Goal: Find specific page/section: Find specific page/section

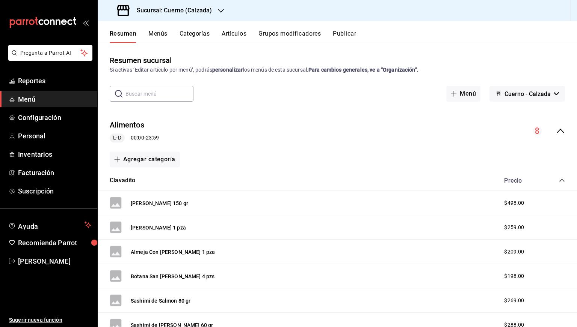
click at [210, 15] on div "Sucursal: Cuerno (Calzada)" at bounding box center [165, 10] width 123 height 21
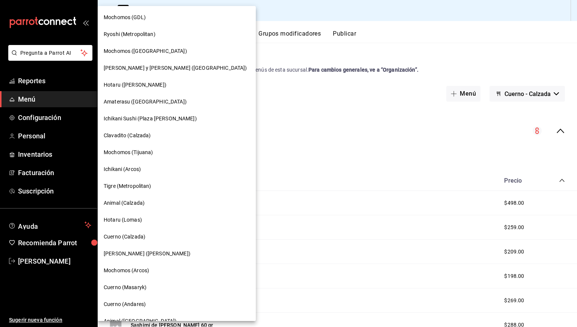
click at [133, 199] on span "Animal (Calzada)" at bounding box center [124, 203] width 41 height 8
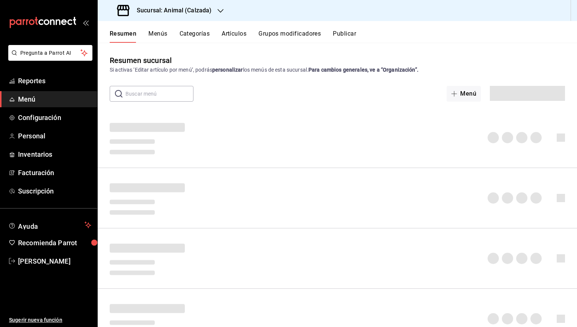
click at [230, 30] on button "Artículos" at bounding box center [234, 36] width 25 height 13
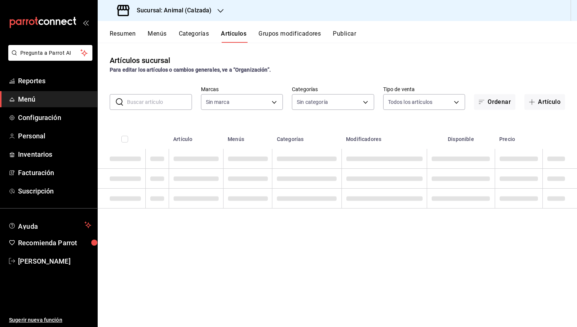
type input "e26472f3-9262-489d-bcba-4c6b034529c7"
click at [163, 95] on input "text" at bounding box center [159, 102] width 65 height 15
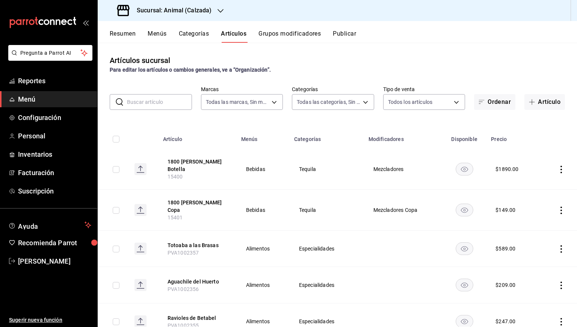
type input "5d35a5f4-3063-4397-a550-a8f4eca83956,9bcdf976-3d2d-44f2-8aa2-d656f6bc4aaa,d84f4…"
paste input "15371"
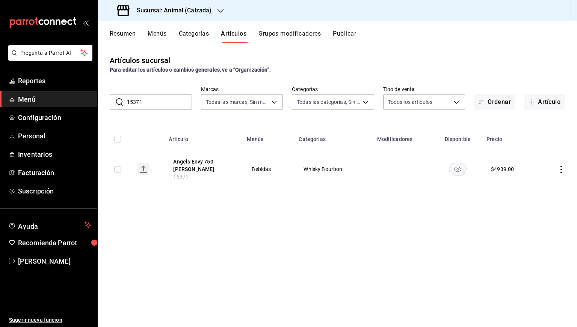
click at [150, 104] on input "15371" at bounding box center [159, 102] width 65 height 15
paste input "402"
click at [150, 104] on input "15402" at bounding box center [159, 102] width 65 height 15
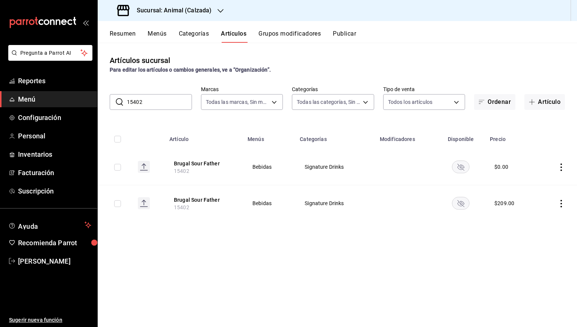
click at [157, 106] on input "15402" at bounding box center [159, 102] width 65 height 15
click at [161, 100] on input "15402" at bounding box center [159, 102] width 65 height 15
paste input "4787"
click at [161, 100] on input "14787" at bounding box center [159, 102] width 65 height 15
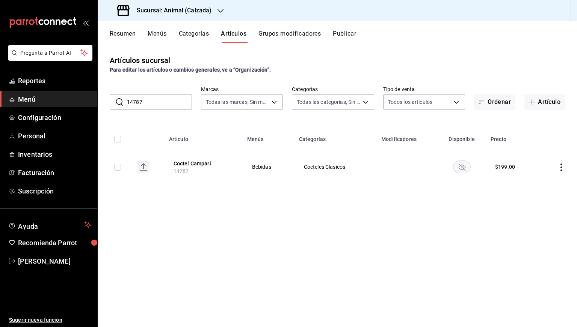
click at [151, 106] on input "14787" at bounding box center [159, 102] width 65 height 15
paste input "313"
click at [151, 106] on input "14313" at bounding box center [159, 102] width 65 height 15
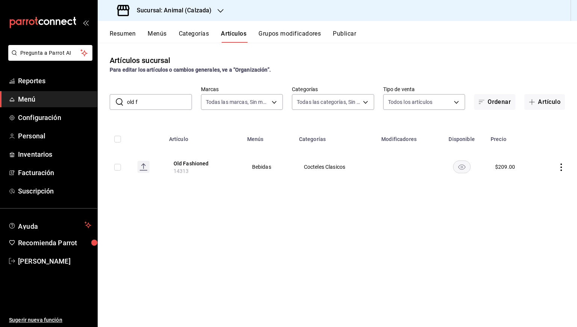
click at [151, 106] on input "old f" at bounding box center [159, 102] width 65 height 15
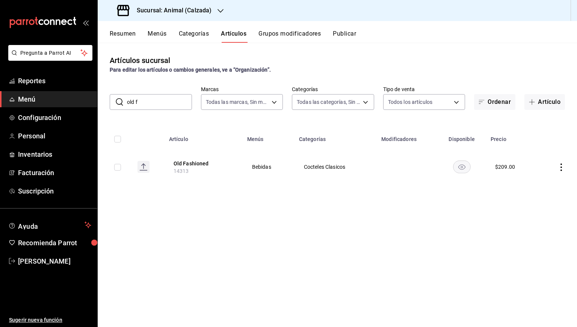
paste input "15262"
click at [152, 98] on input "15262" at bounding box center [159, 102] width 65 height 15
paste input "186"
click at [150, 99] on input "15186" at bounding box center [159, 102] width 65 height 15
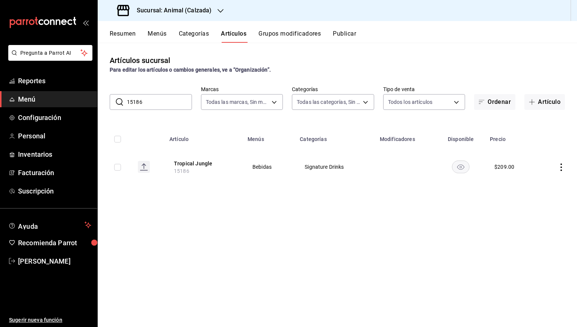
click at [150, 99] on input "15186" at bounding box center [159, 102] width 65 height 15
paste input "AR-1745187533437"
type input "AR-1745187533437"
